Goal: Transaction & Acquisition: Purchase product/service

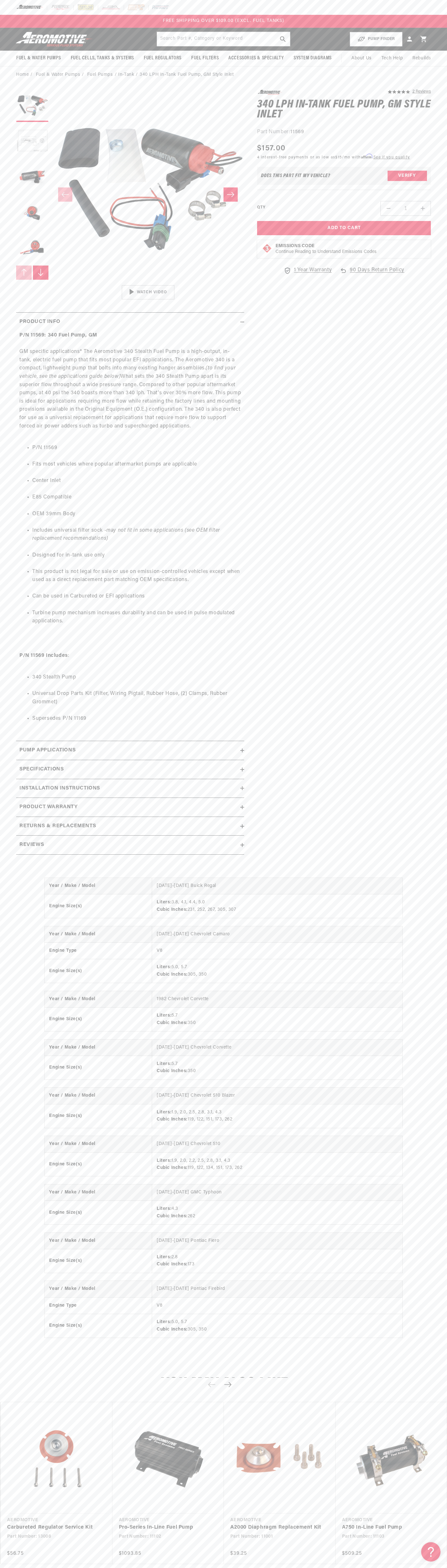
click at [2, 8] on div at bounding box center [224, 7] width 447 height 15
click at [423, 526] on div "5.0 star rating 2 Reviews 340 LPH In-Tank Fuel Pump, GM Style Inlet 340 LPH In-…" at bounding box center [337, 475] width 187 height 771
click at [301, 1562] on html "Skip to content Your cart Your cart is empty Loading... You may also like Subto…" at bounding box center [224, 784] width 447 height 1568
click at [7, 1528] on link "Carbureted Regulator Service Kit" at bounding box center [52, 1528] width 92 height 9
